Goal: Navigation & Orientation: Find specific page/section

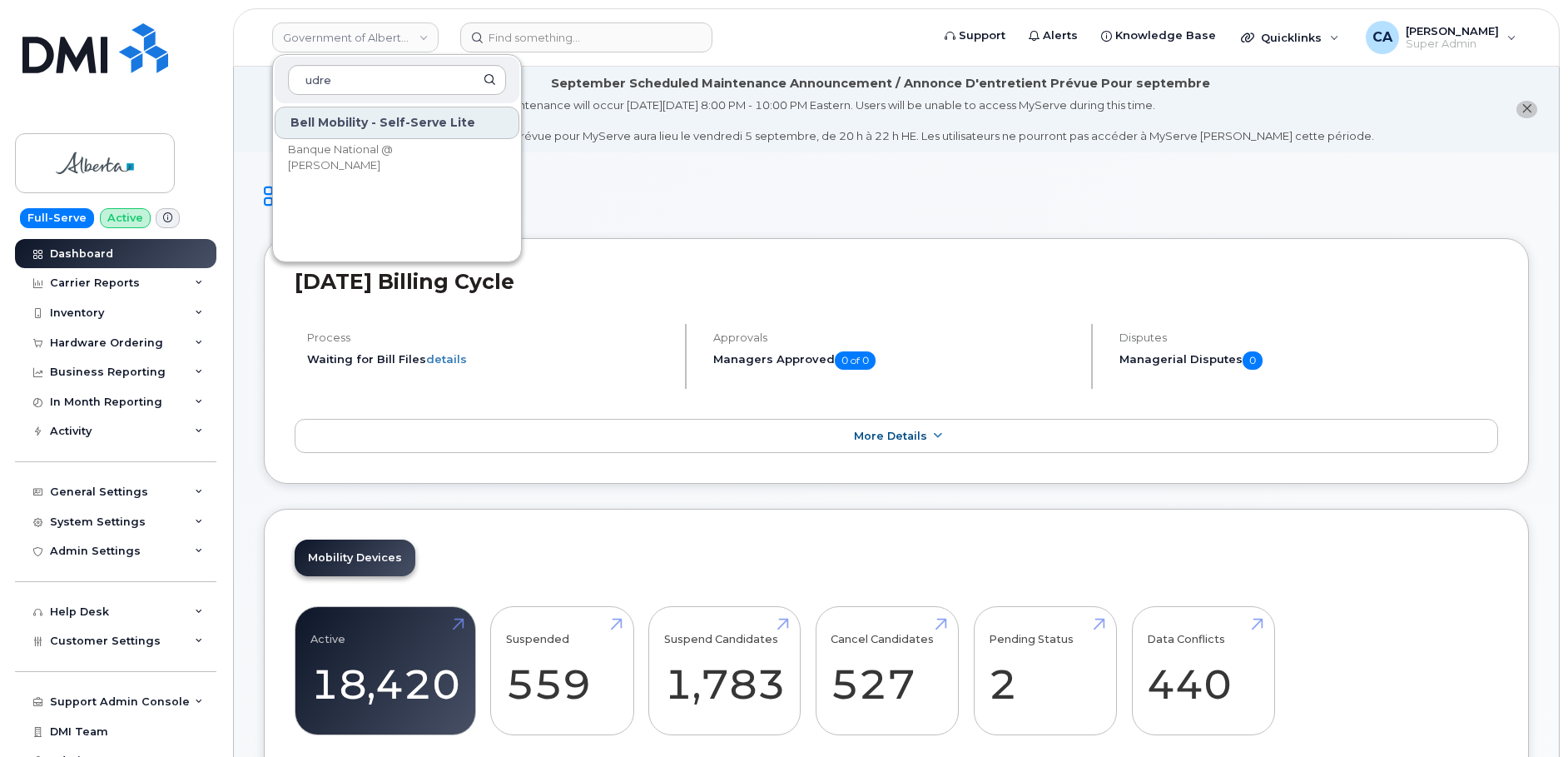
scroll to position [2280, 0]
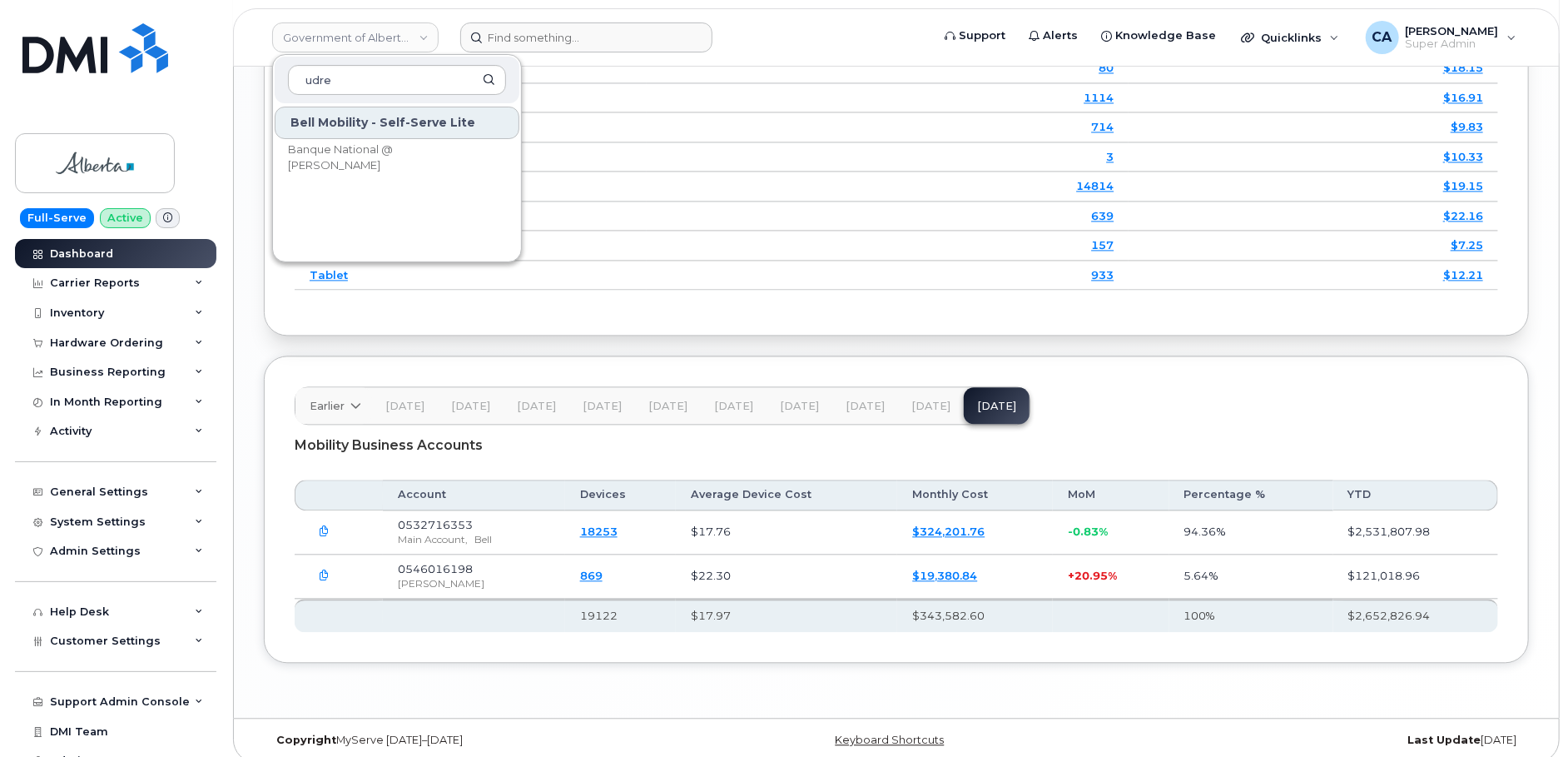
click at [801, 28] on form at bounding box center [690, 37] width 459 height 30
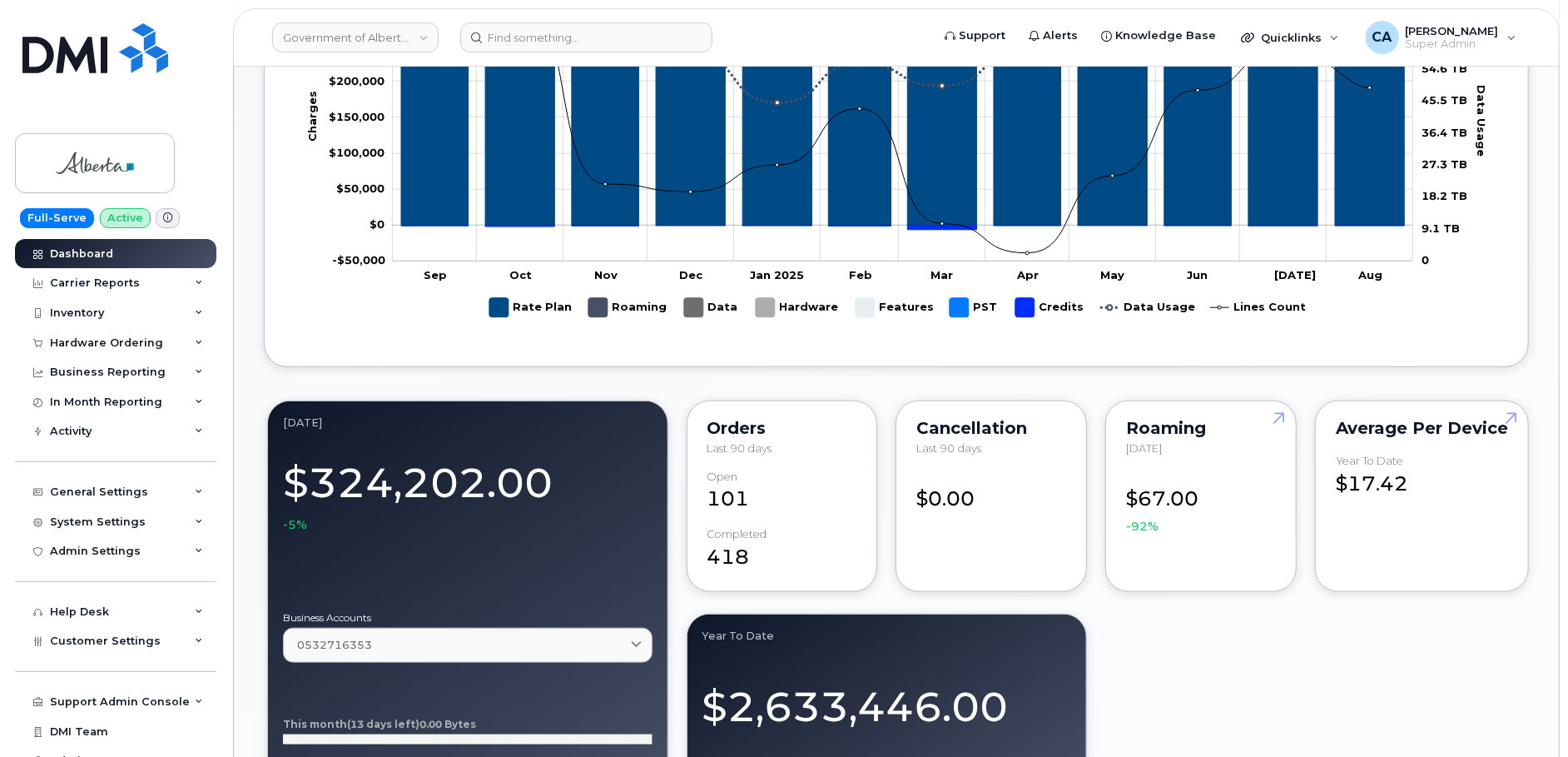
scroll to position [849, 0]
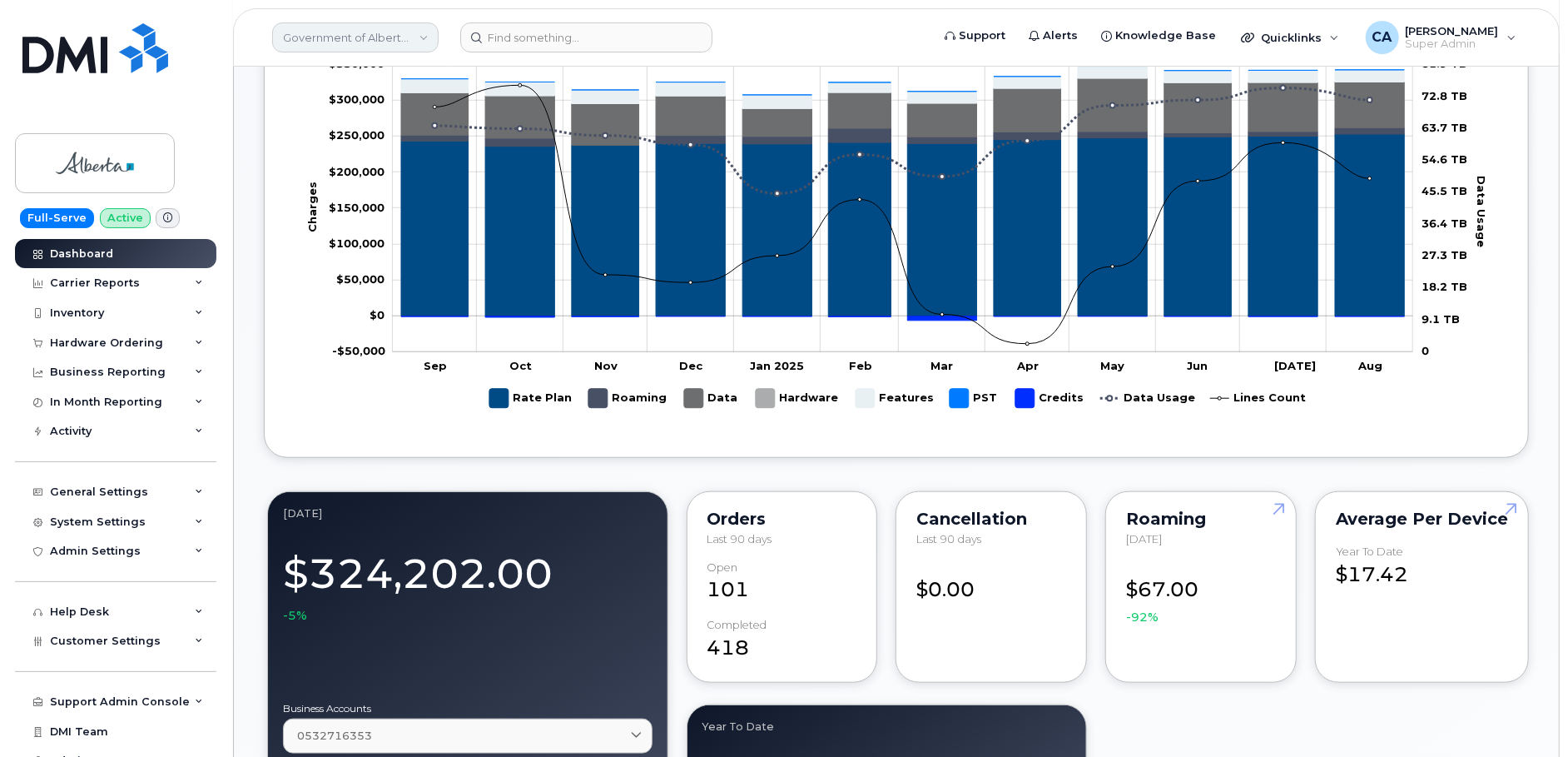
click at [317, 41] on link "Government of Alberta ([GEOGRAPHIC_DATA])" at bounding box center [356, 37] width 167 height 30
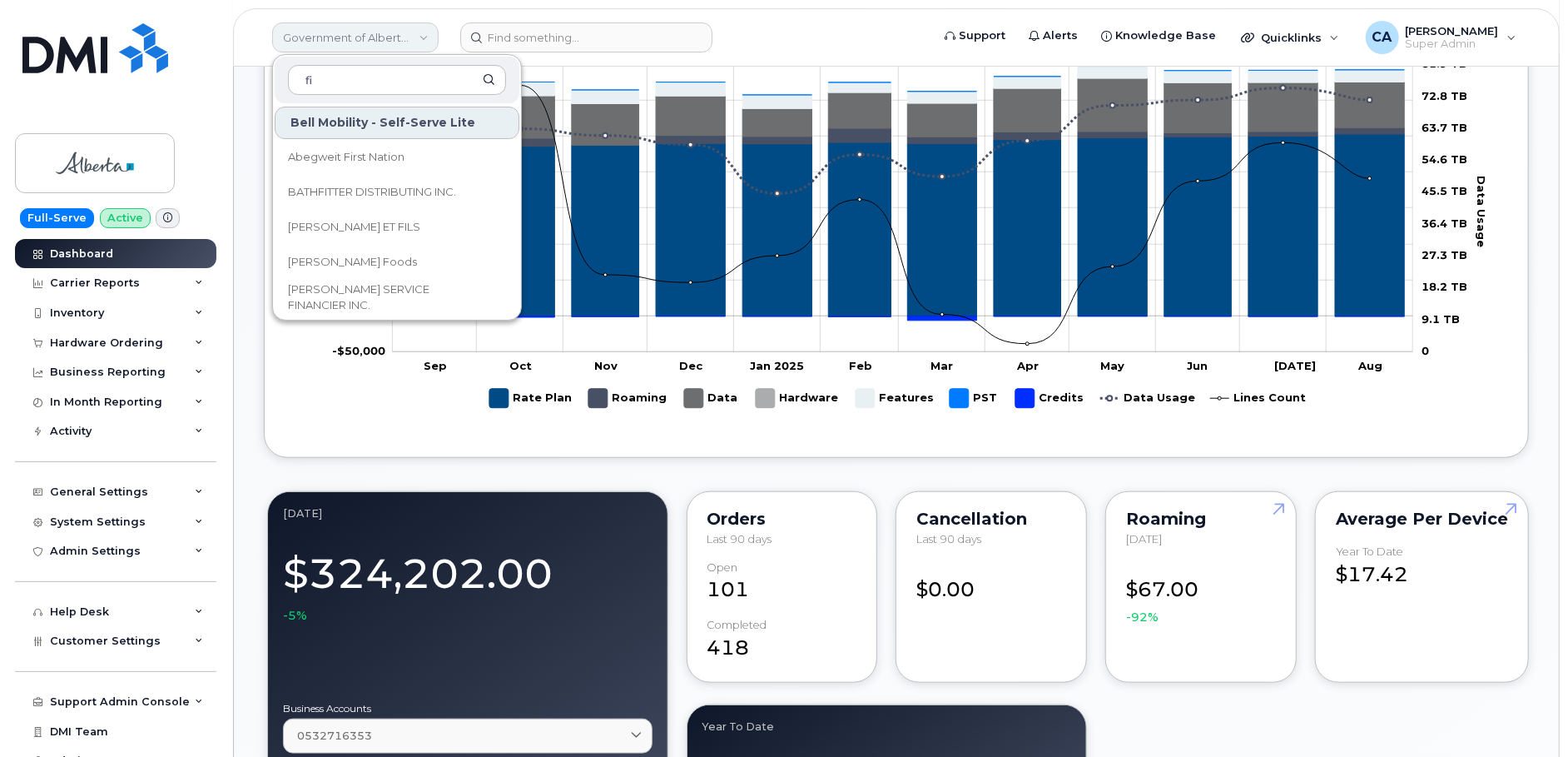
type input "f"
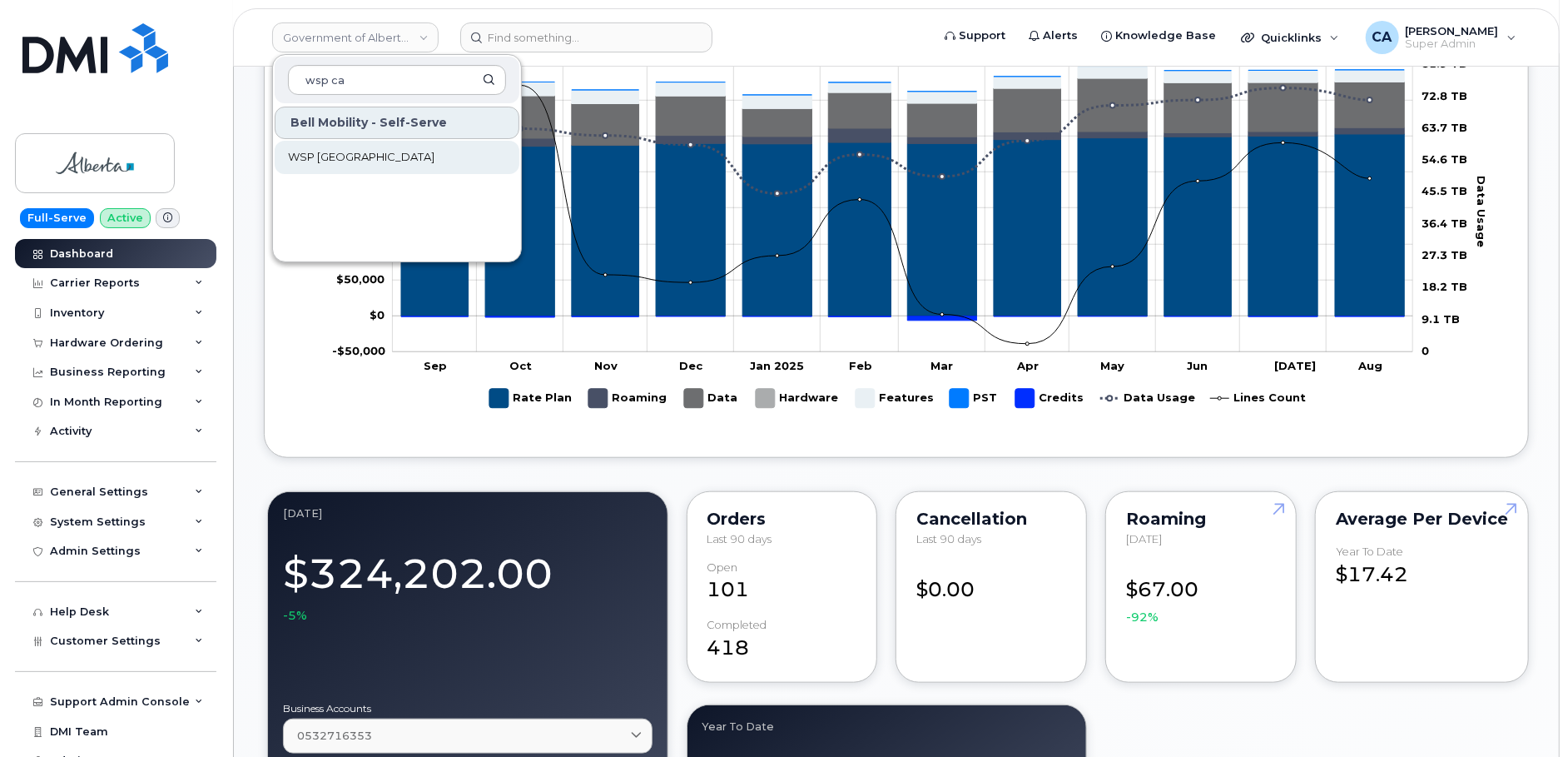
type input "wsp ca"
click at [324, 159] on span "WSP [GEOGRAPHIC_DATA]" at bounding box center [362, 157] width 147 height 17
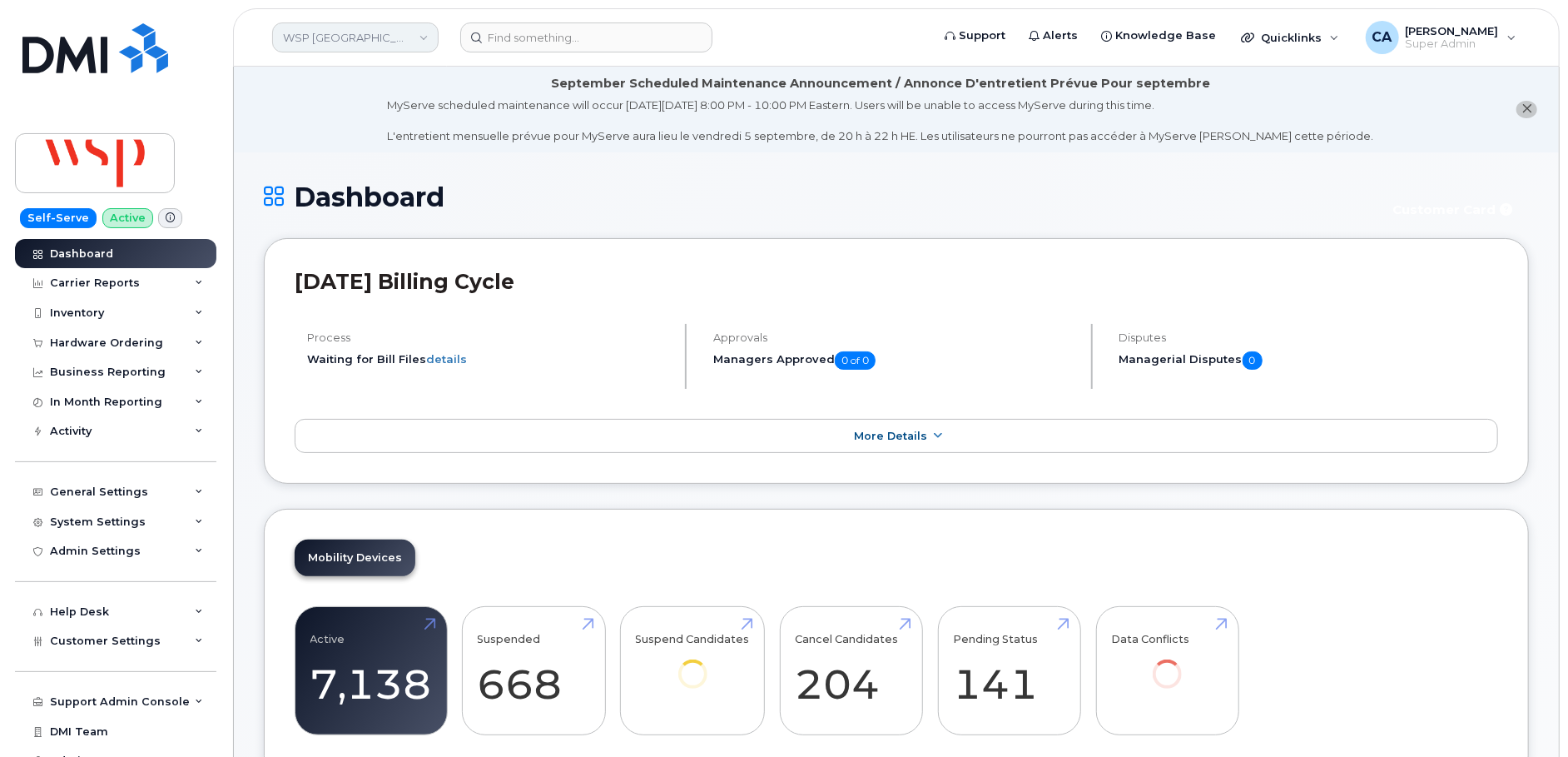
click at [367, 37] on link "WSP [GEOGRAPHIC_DATA]" at bounding box center [356, 37] width 167 height 30
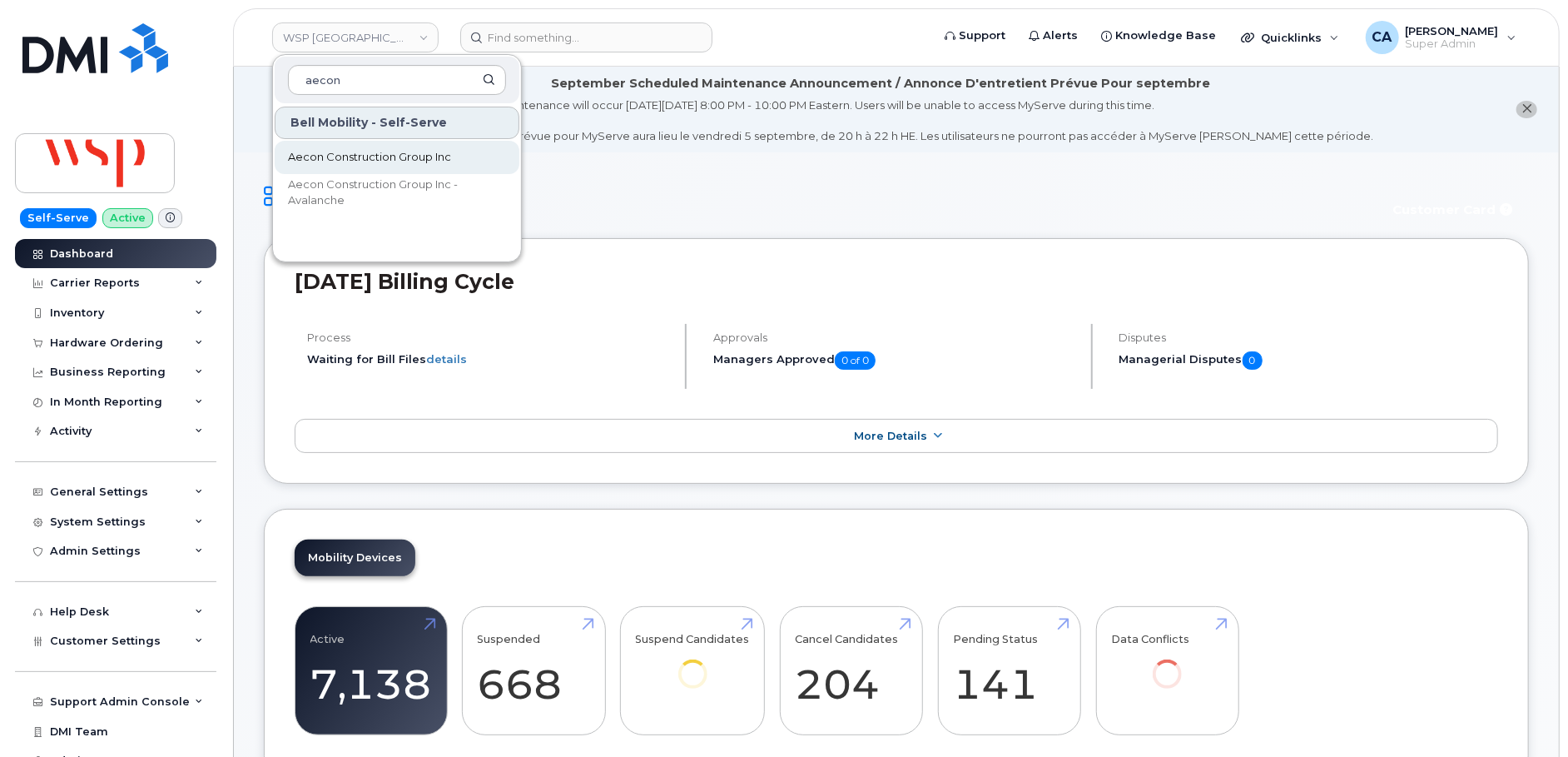
type input "aecon"
click at [389, 146] on link "Aecon Construction Group Inc" at bounding box center [397, 157] width 244 height 33
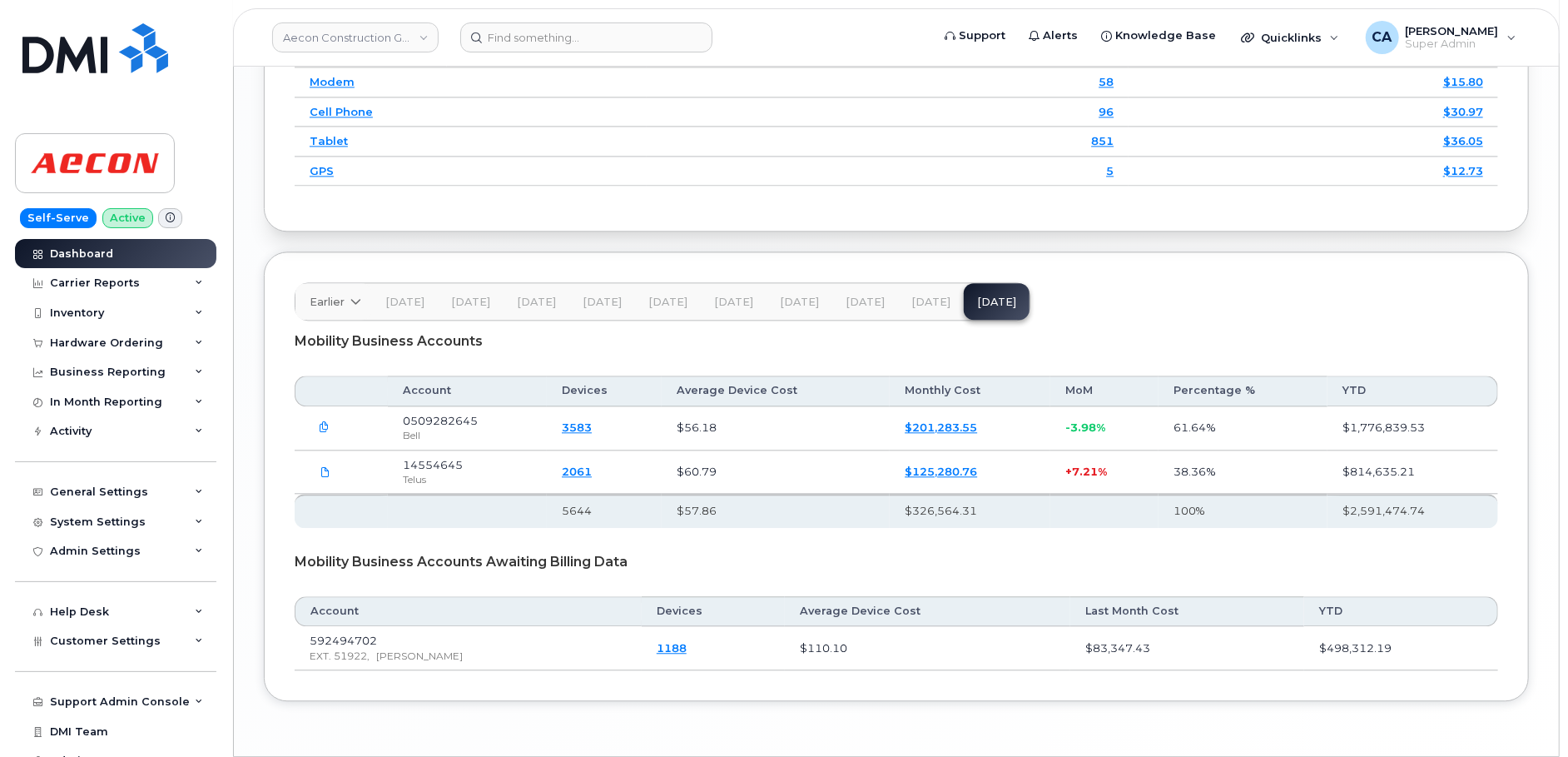
scroll to position [2398, 0]
click at [921, 293] on span "[DATE]" at bounding box center [931, 299] width 39 height 13
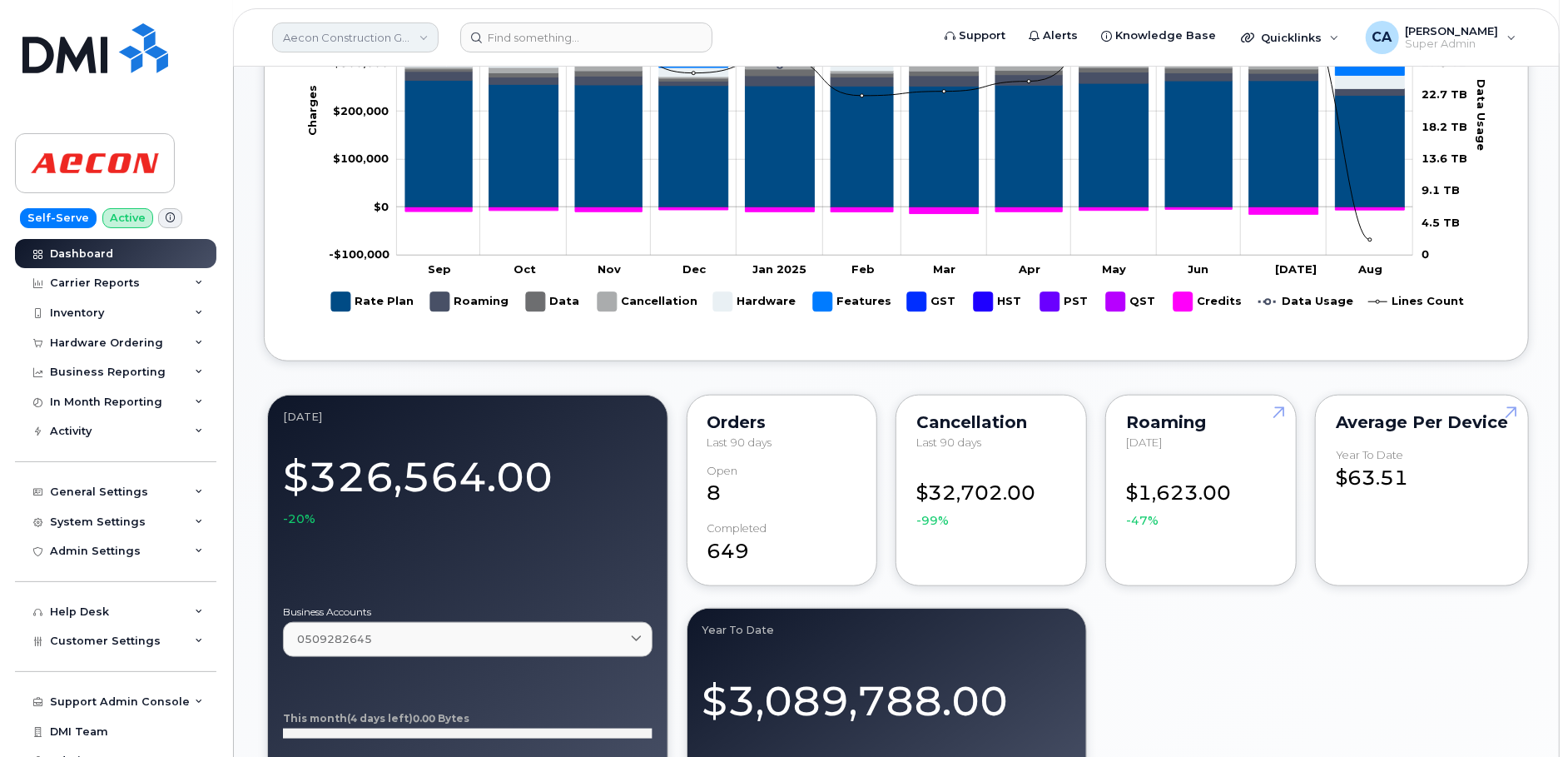
scroll to position [926, 0]
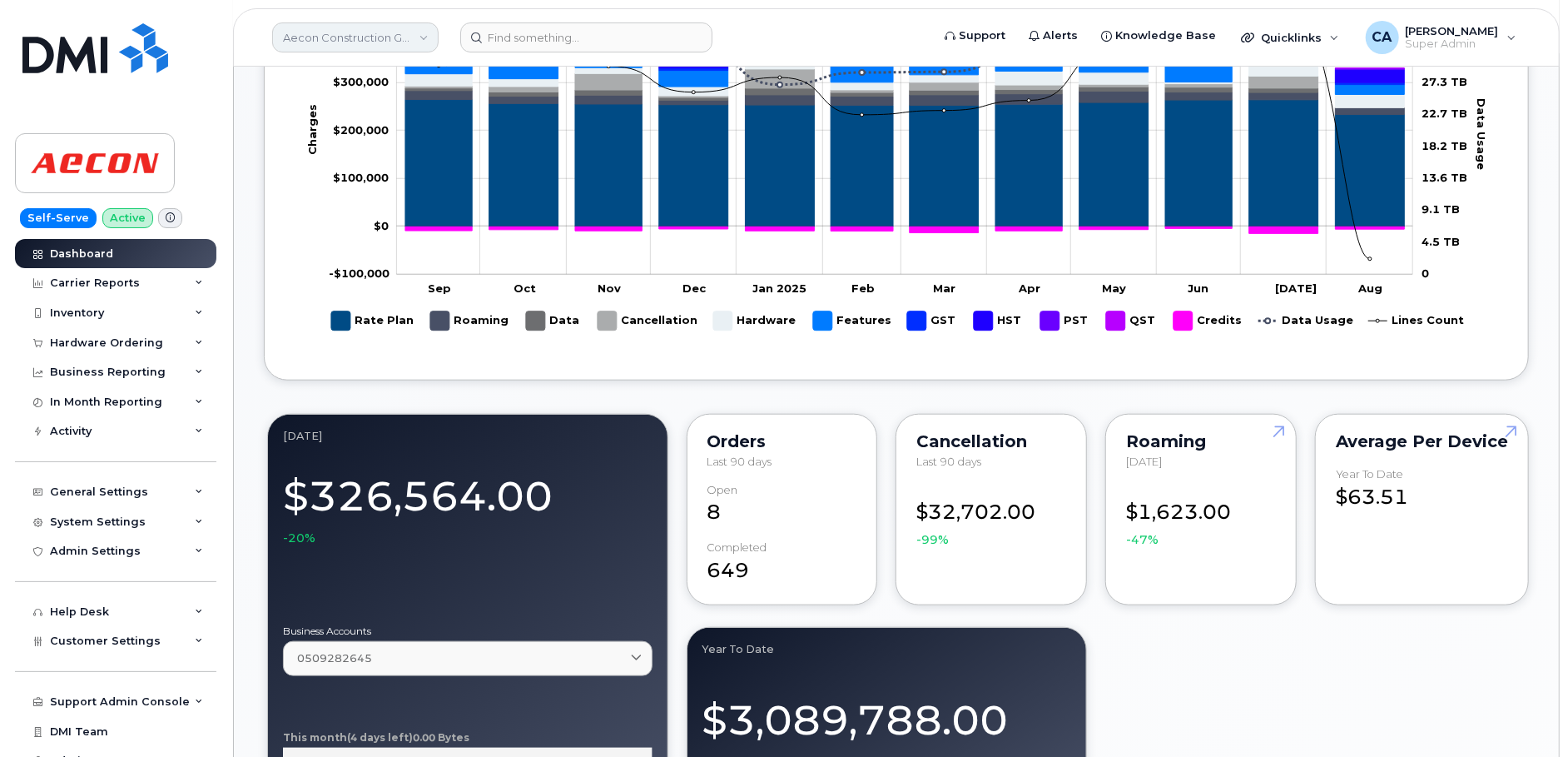
click at [387, 34] on link "Aecon Construction Group Inc" at bounding box center [356, 37] width 167 height 30
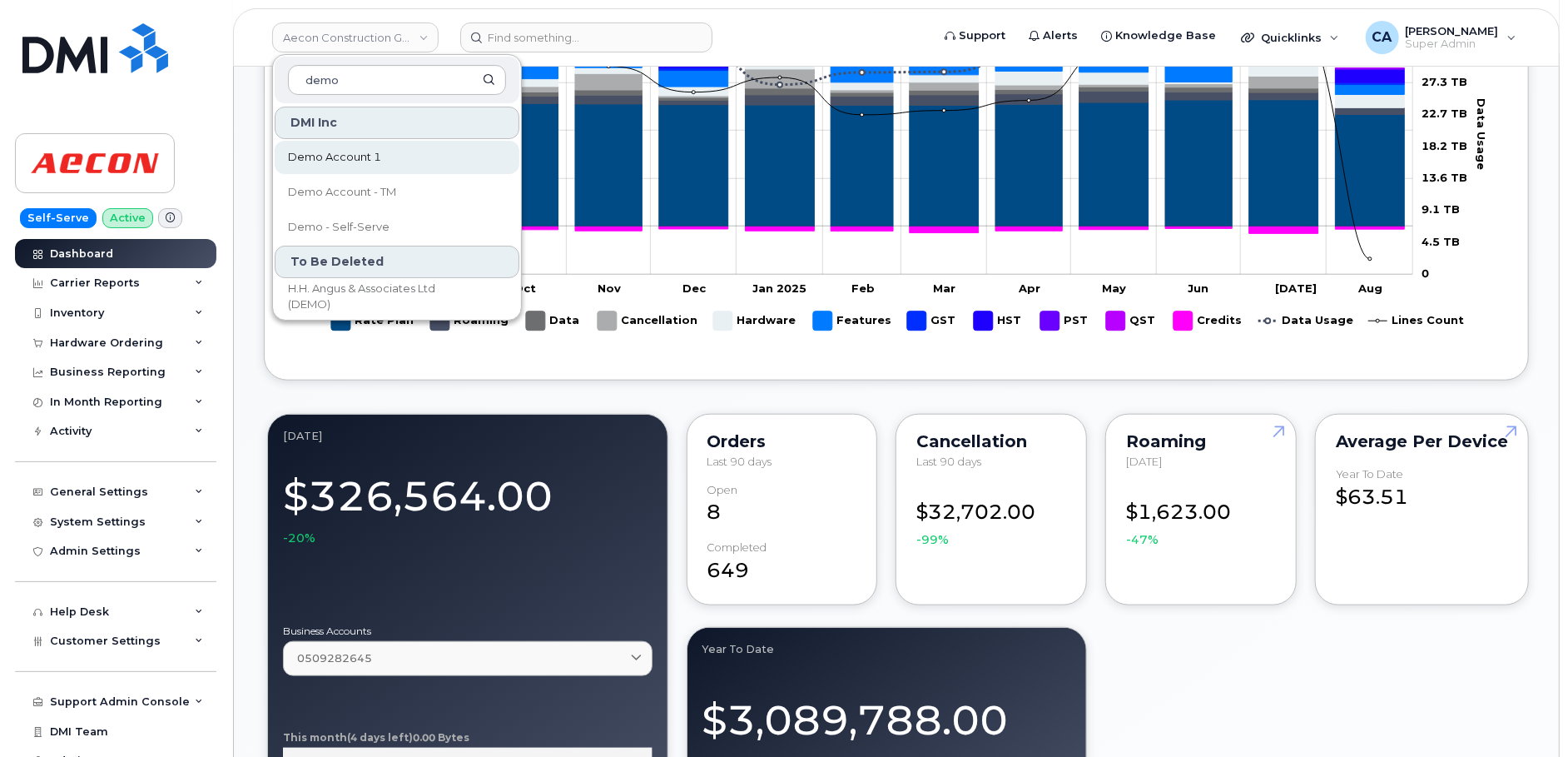
type input "demo"
click at [367, 165] on link "Demo Account 1" at bounding box center [397, 157] width 244 height 33
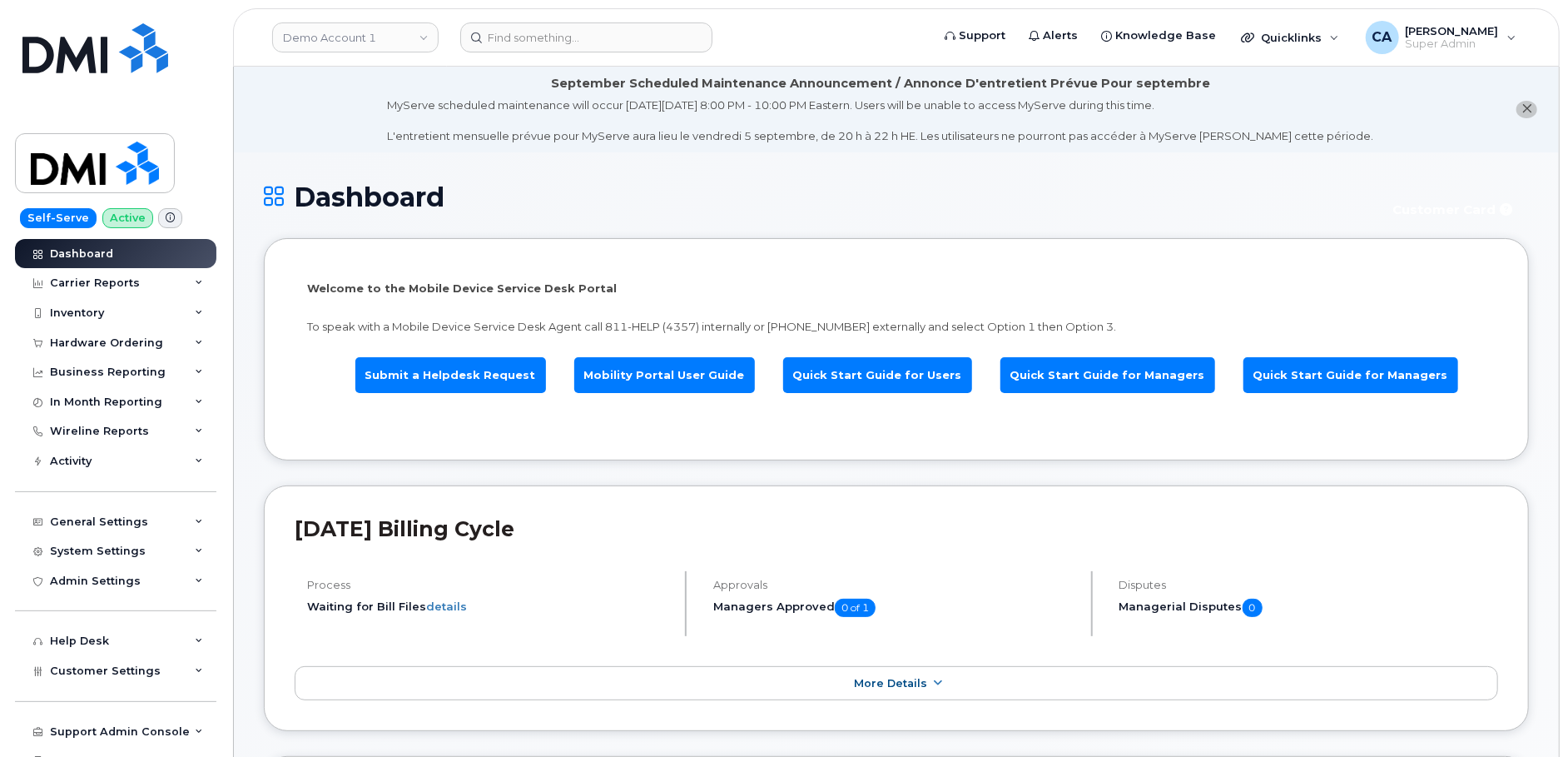
click at [329, 53] on div "Demo Account 1" at bounding box center [356, 37] width 183 height 33
click at [329, 46] on link "Demo Account 1" at bounding box center [356, 37] width 167 height 30
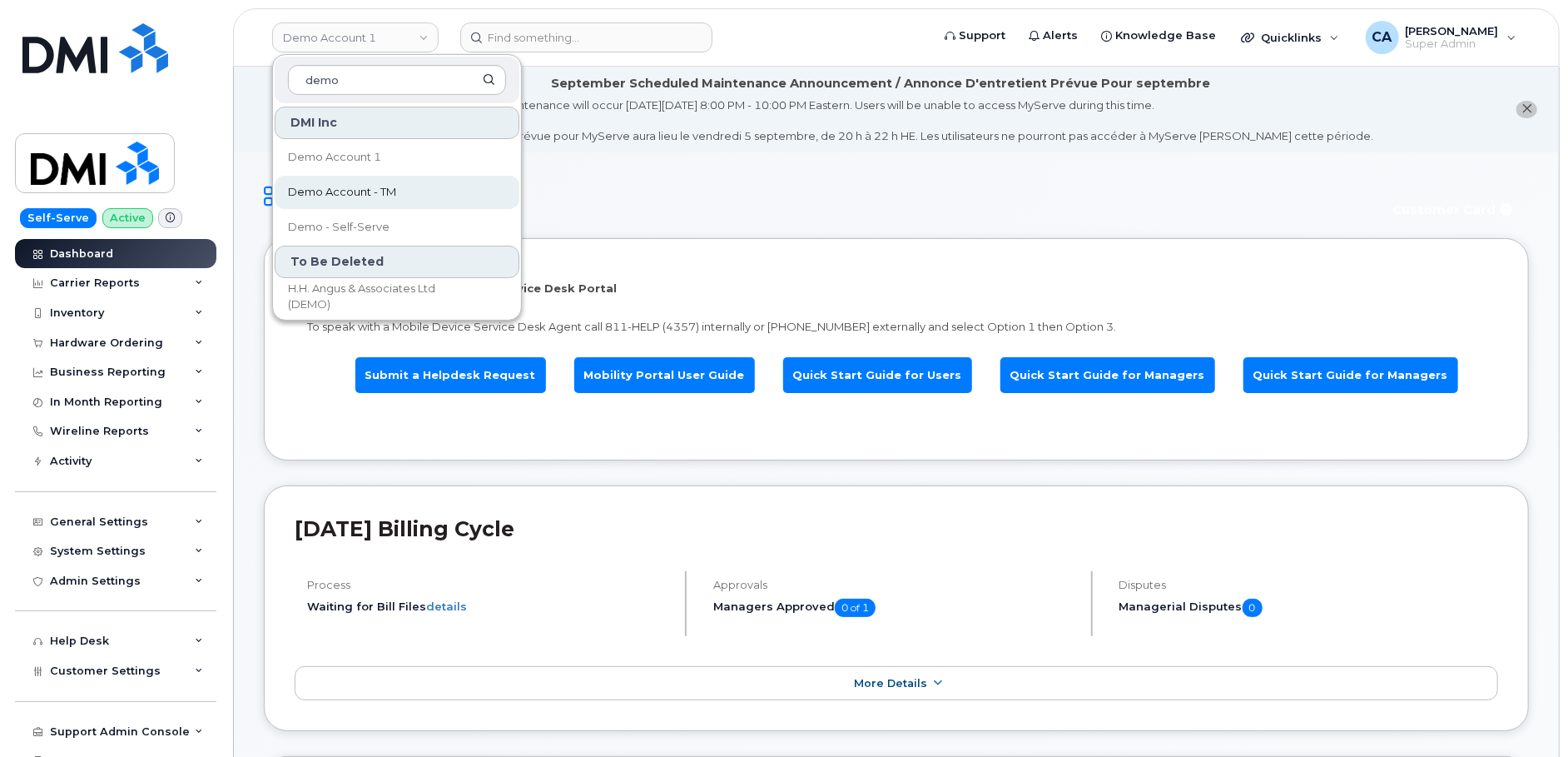
type input "demo"
click at [388, 186] on span "Demo Account - TM" at bounding box center [342, 192] width 108 height 17
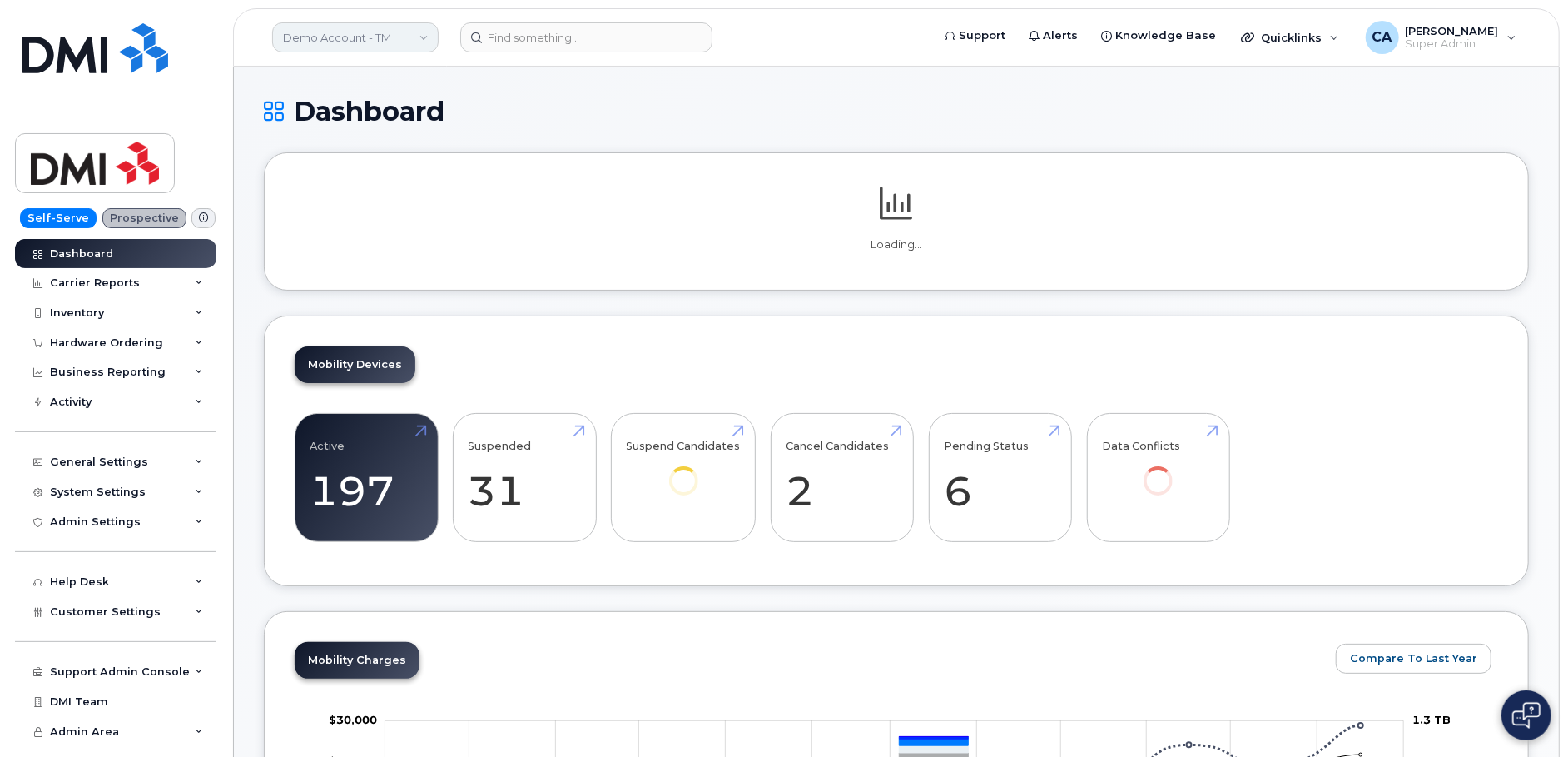
click at [331, 47] on link "Demo Account - TM" at bounding box center [356, 37] width 167 height 30
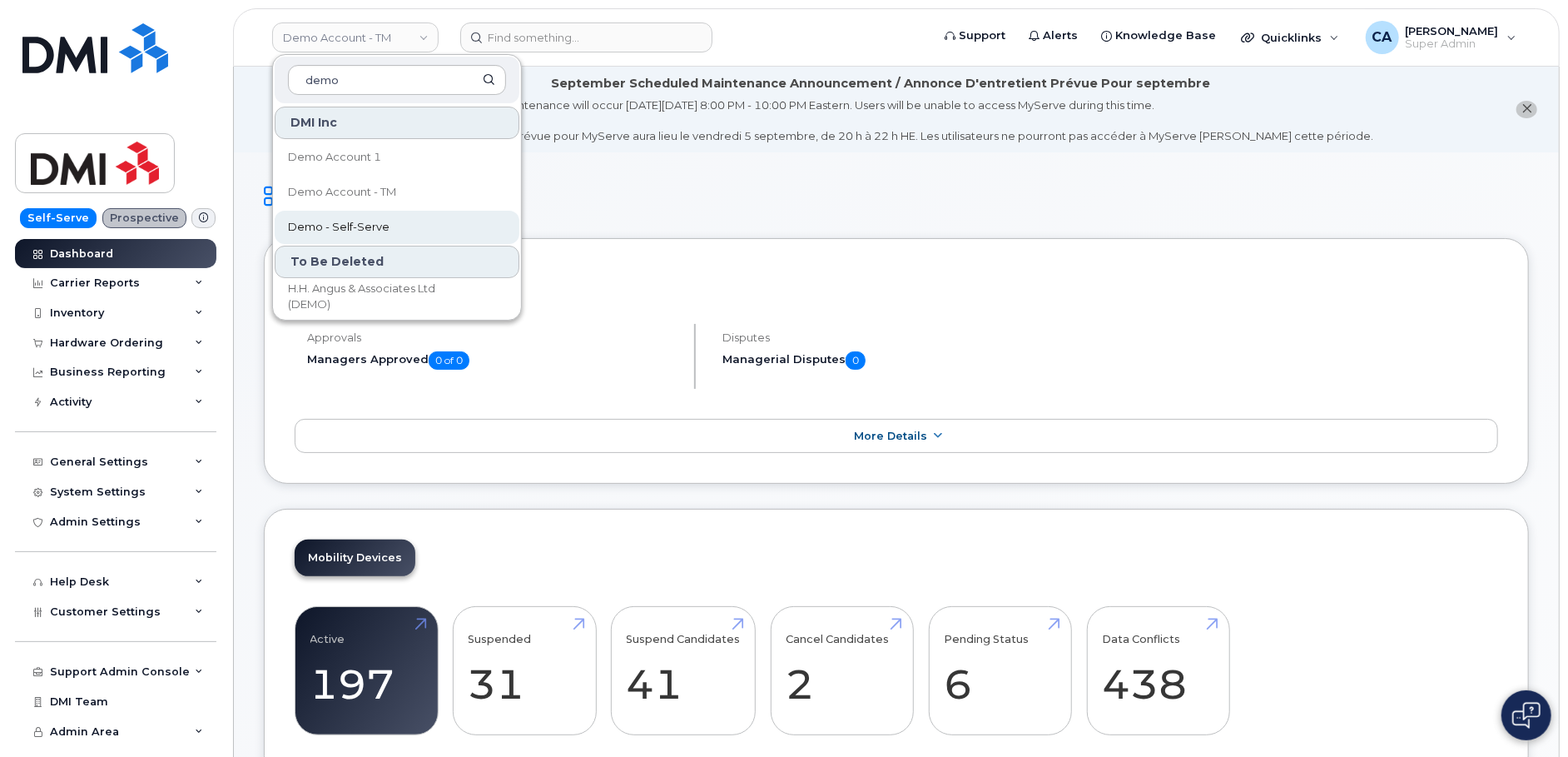
type input "demo"
click at [398, 222] on link "Demo - Self-Serve" at bounding box center [397, 227] width 244 height 33
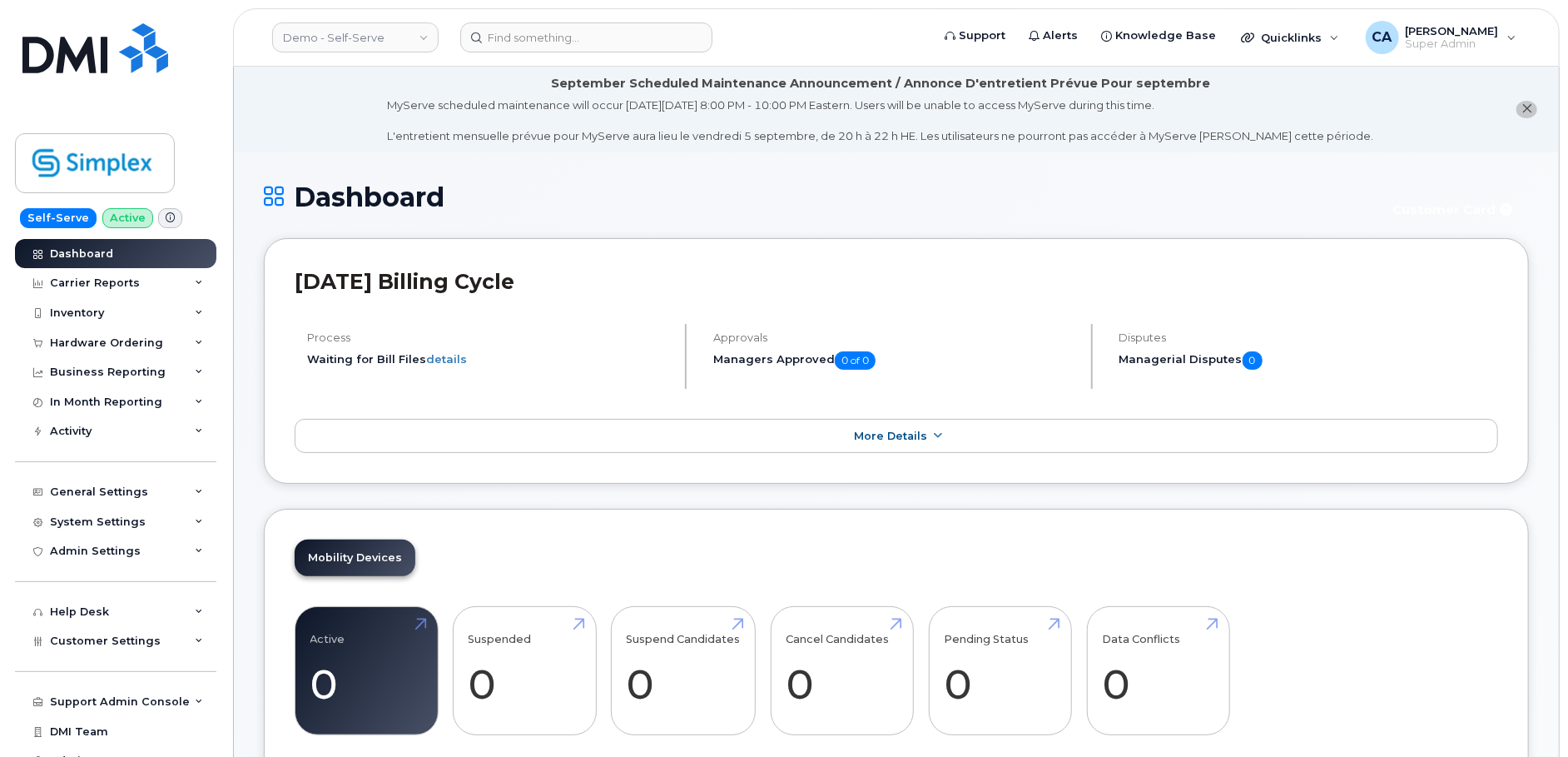
click at [313, 55] on header "Demo - Self-Serve Support Alerts Knowledge Base Quicklinks Suspend / Cancel Dev…" at bounding box center [895, 37] width 1326 height 58
click at [313, 50] on link "Demo - Self-Serve" at bounding box center [356, 37] width 167 height 30
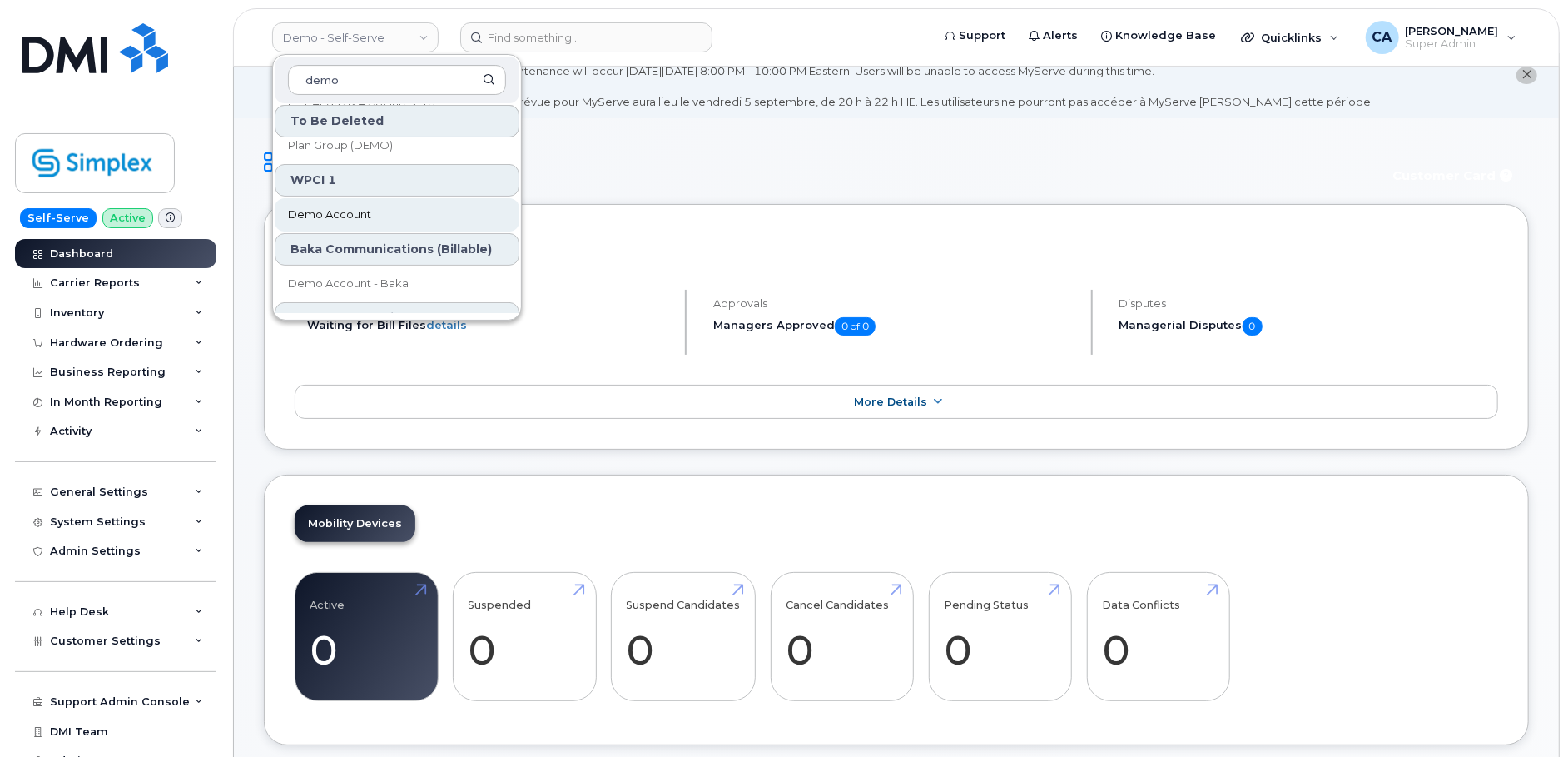
scroll to position [188, 0]
type input "demo"
click at [406, 196] on link "Demo Account" at bounding box center [397, 211] width 244 height 33
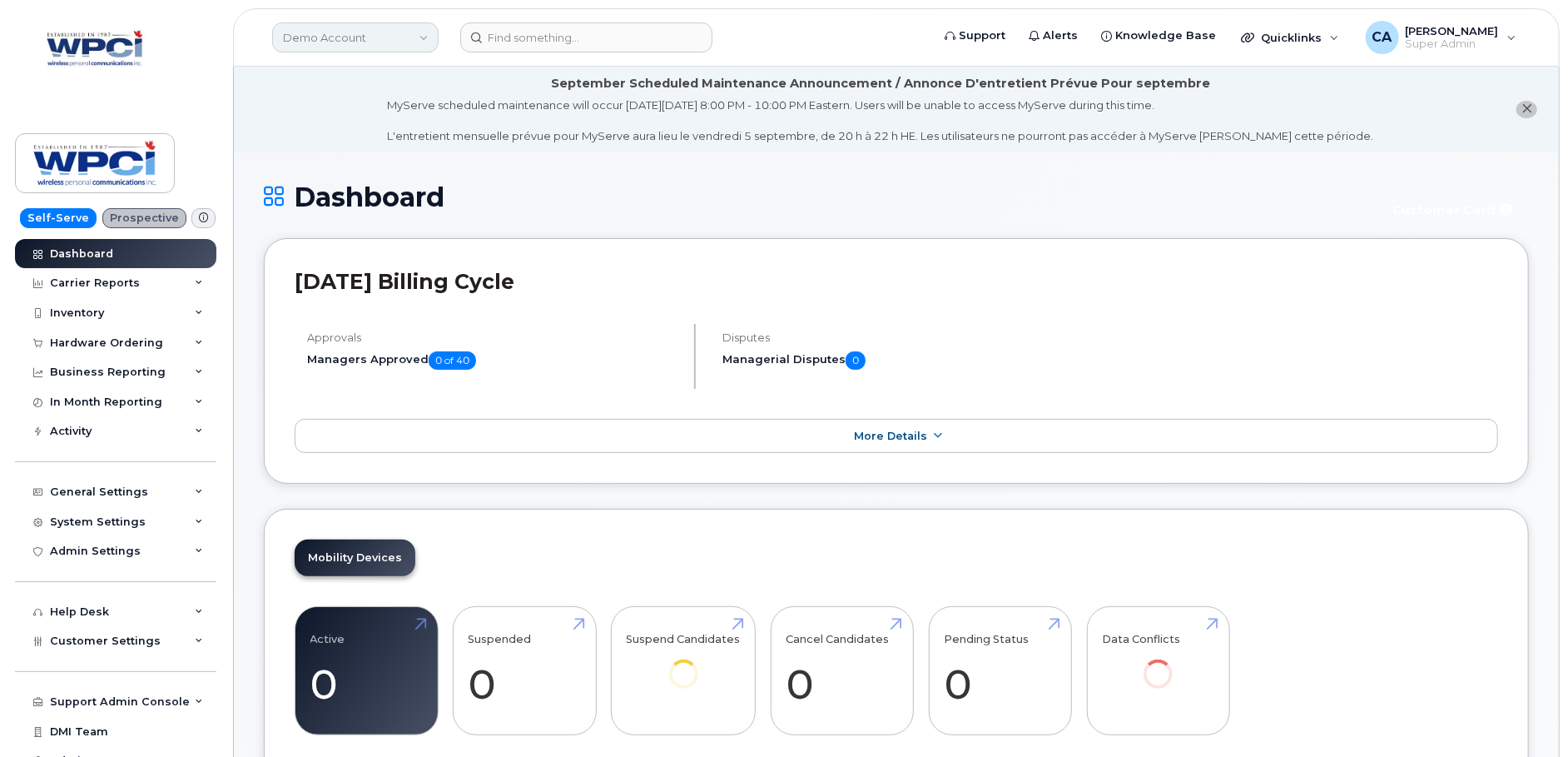
click at [374, 38] on link "Demo Account" at bounding box center [356, 37] width 167 height 30
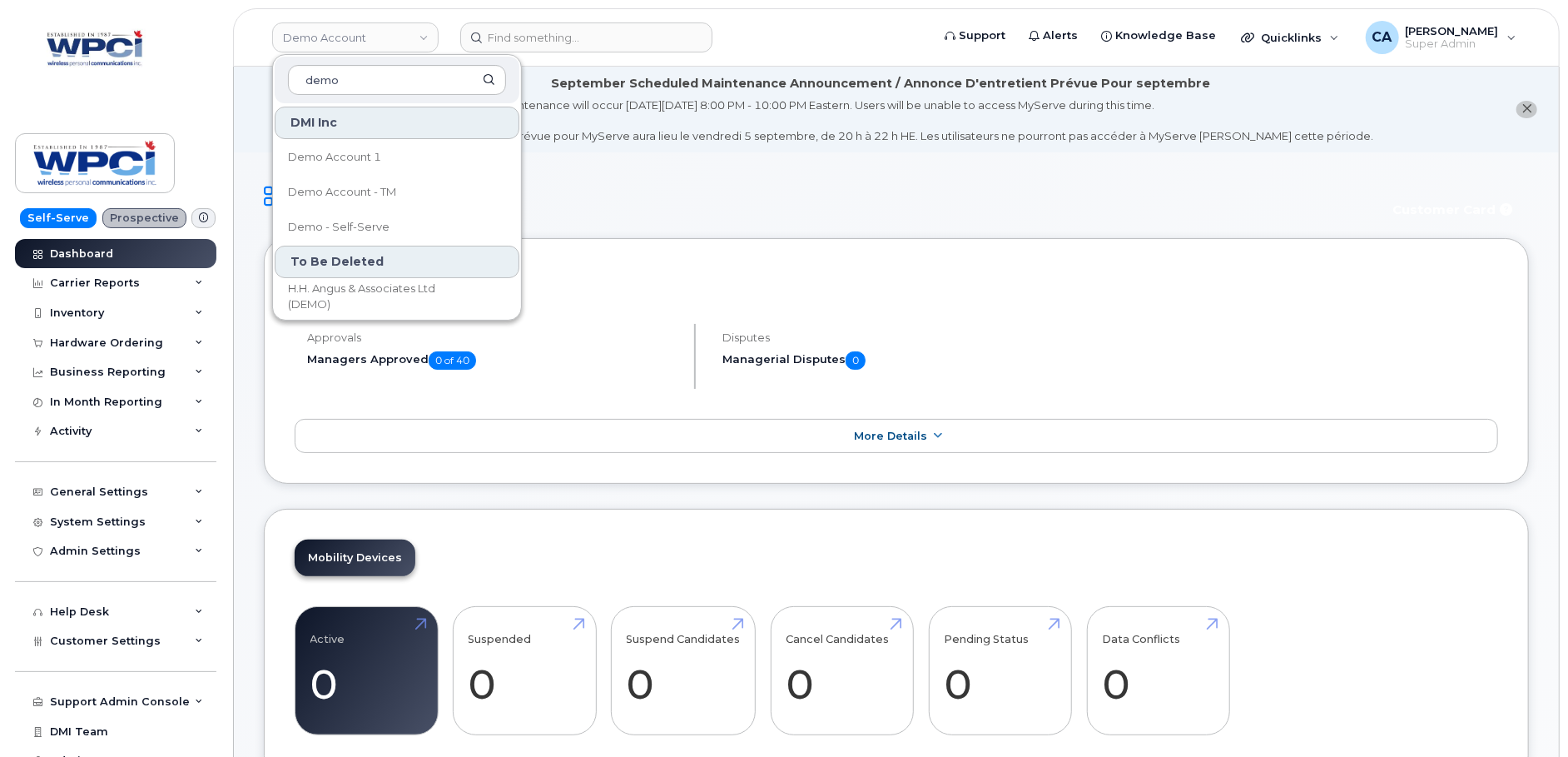
type input "demo"
click at [638, 206] on h1 "Dashboard" at bounding box center [818, 197] width 1107 height 30
